Goal: Complete application form: Complete application form

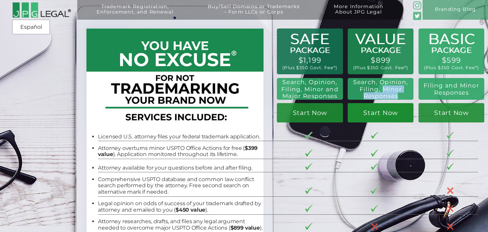
click at [386, 118] on link "Start Now" at bounding box center [381, 112] width 66 height 19
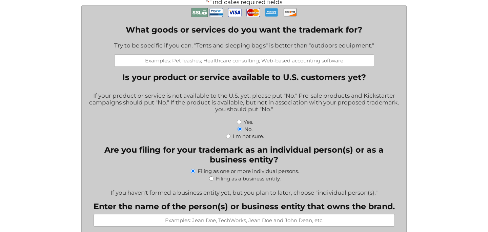
scroll to position [186, 0]
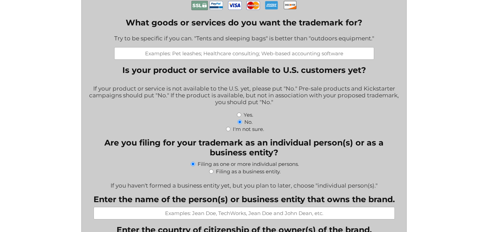
click at [239, 117] on input "Yes." at bounding box center [239, 115] width 4 height 4
radio input "true"
click at [211, 174] on input "Filing as a business entity." at bounding box center [211, 171] width 4 height 4
radio input "true"
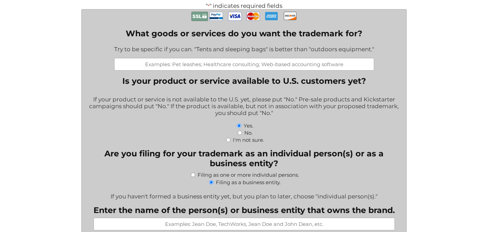
scroll to position [167, 0]
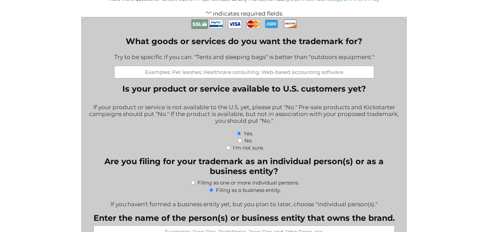
click at [251, 75] on input "What goods or services do you want the trademark for?" at bounding box center [244, 72] width 260 height 13
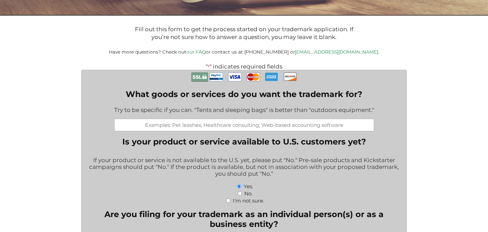
scroll to position [128, 0]
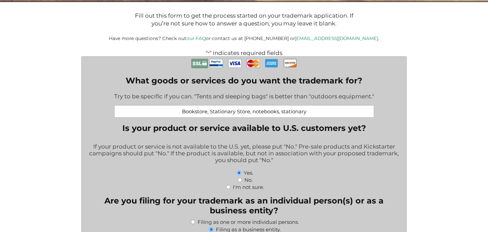
drag, startPoint x: 316, startPoint y: 116, endPoint x: 281, endPoint y: 112, distance: 34.5
click at [281, 112] on input "Bookstore, Stationary Store, notebooks, stationary" at bounding box center [244, 111] width 260 height 13
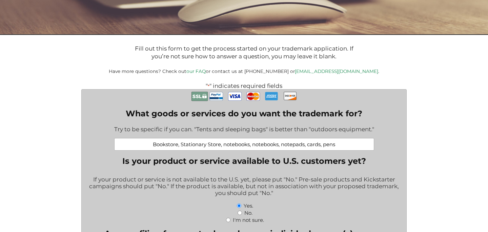
scroll to position [82, 0]
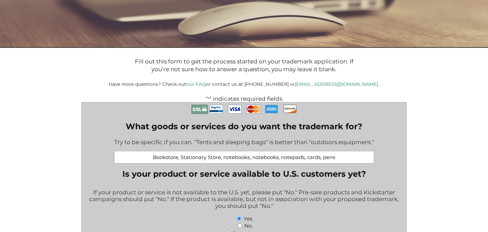
type input "Bookstore, Stationary Store, notebooks, notebooks, notepads, cards, pens"
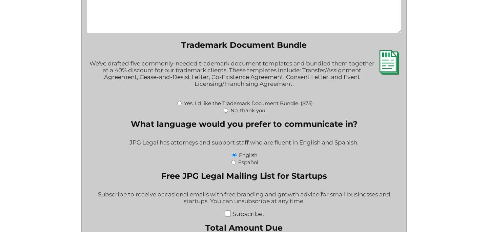
scroll to position [906, 0]
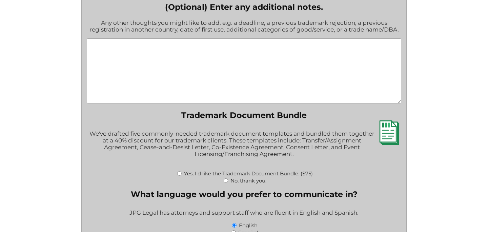
click at [307, 69] on textarea "(Optional) Enter any additional notes." at bounding box center [244, 70] width 314 height 65
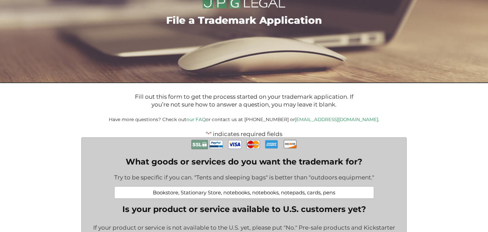
scroll to position [0, 0]
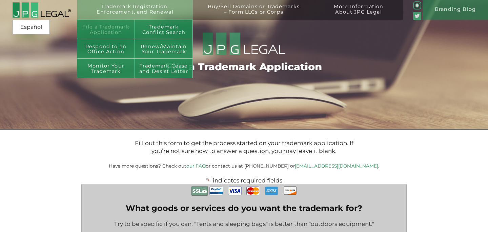
click at [113, 35] on link "File a Trademark Application" at bounding box center [106, 30] width 58 height 20
click at [113, 30] on link "File a Trademark Application" at bounding box center [106, 30] width 58 height 20
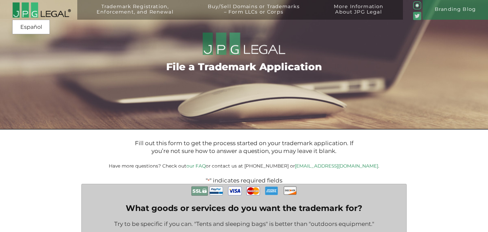
click at [62, 9] on img at bounding box center [41, 10] width 59 height 16
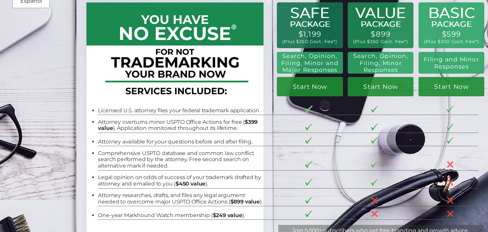
scroll to position [26, 0]
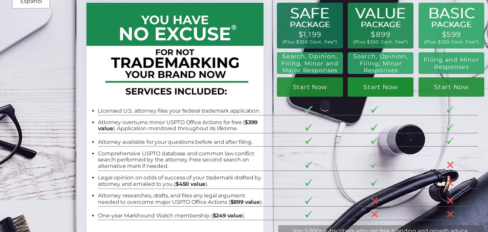
click at [375, 89] on link "Start Now" at bounding box center [381, 86] width 66 height 19
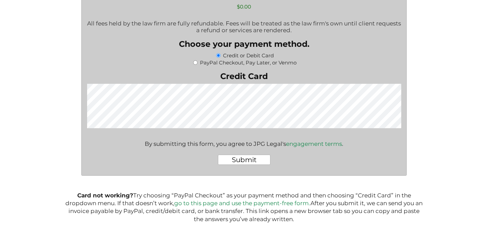
scroll to position [1166, 0]
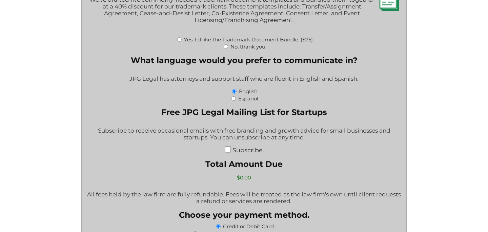
scroll to position [1201, 0]
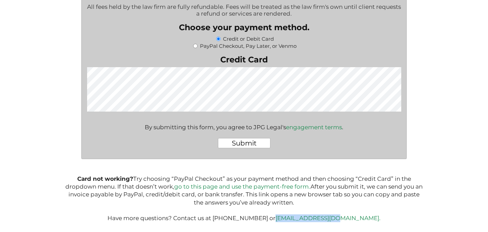
copy link "[EMAIL_ADDRESS][DOMAIN_NAME]."
